Goal: Task Accomplishment & Management: Manage account settings

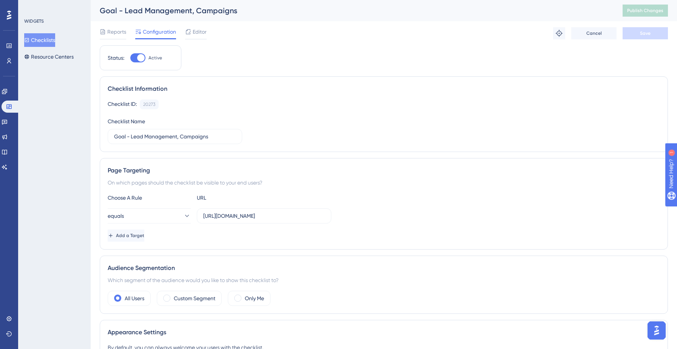
click at [42, 40] on button "Checklists" at bounding box center [39, 40] width 31 height 14
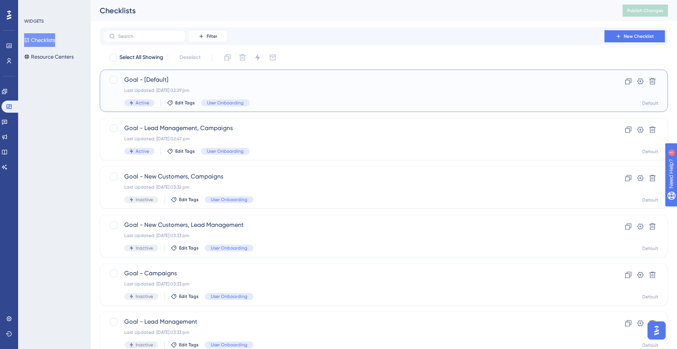
click at [310, 85] on div "Goal - [Default] Last Updated: [DATE] 02:29 pm Active Edit Tags User Onboarding" at bounding box center [353, 90] width 459 height 31
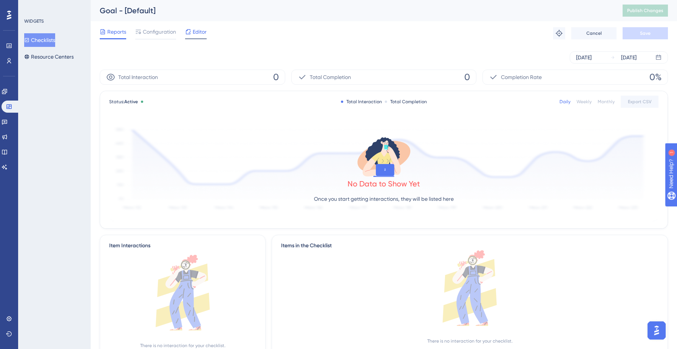
click at [203, 32] on span "Editor" at bounding box center [200, 31] width 14 height 9
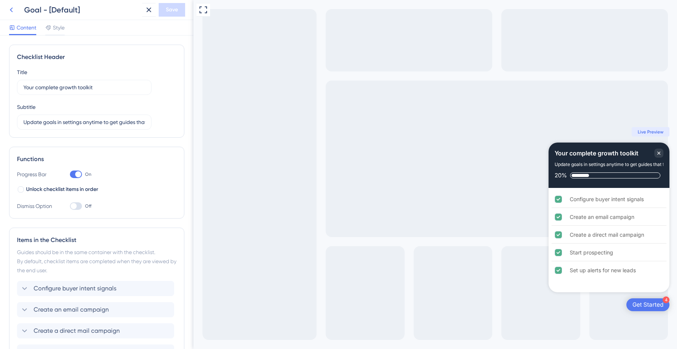
click at [14, 8] on icon at bounding box center [11, 9] width 9 height 9
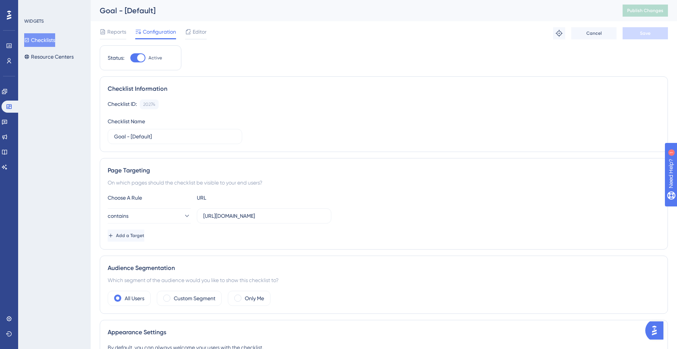
click at [46, 40] on button "Checklists" at bounding box center [39, 40] width 31 height 14
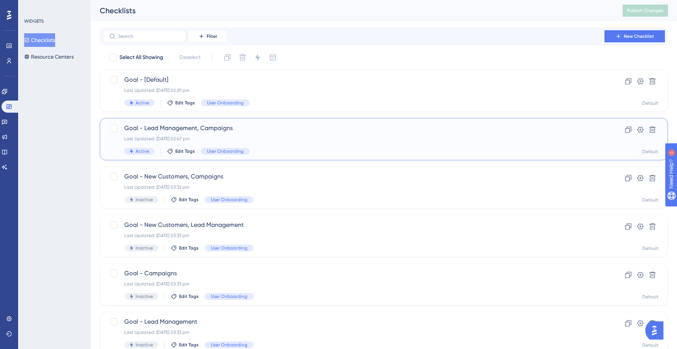
click at [250, 134] on div "Goal - Lead Management, Campaigns Last Updated: [DATE] 02:47 pm Active Edit Tag…" at bounding box center [353, 139] width 459 height 31
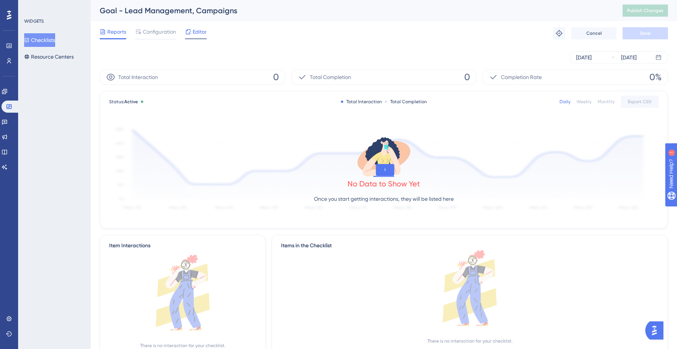
click at [200, 32] on span "Editor" at bounding box center [200, 31] width 14 height 9
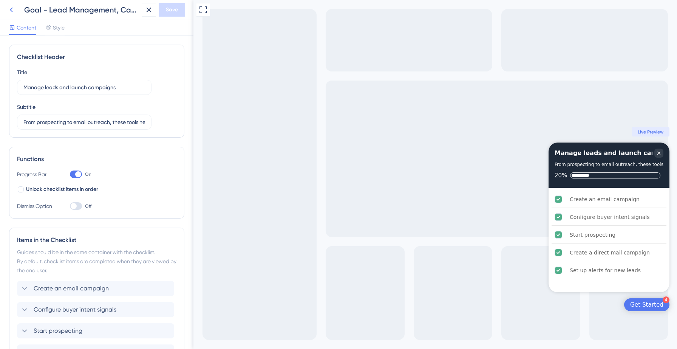
click at [12, 10] on icon at bounding box center [11, 9] width 9 height 9
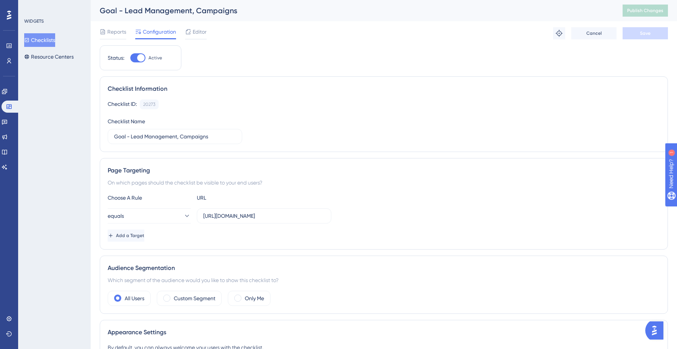
click at [48, 40] on button "Checklists" at bounding box center [39, 40] width 31 height 14
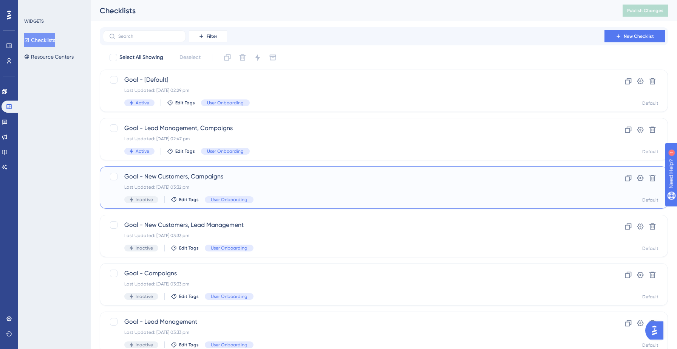
click at [267, 197] on div "Inactive Edit Tags User Onboarding" at bounding box center [353, 199] width 459 height 7
